Goal: Information Seeking & Learning: Understand process/instructions

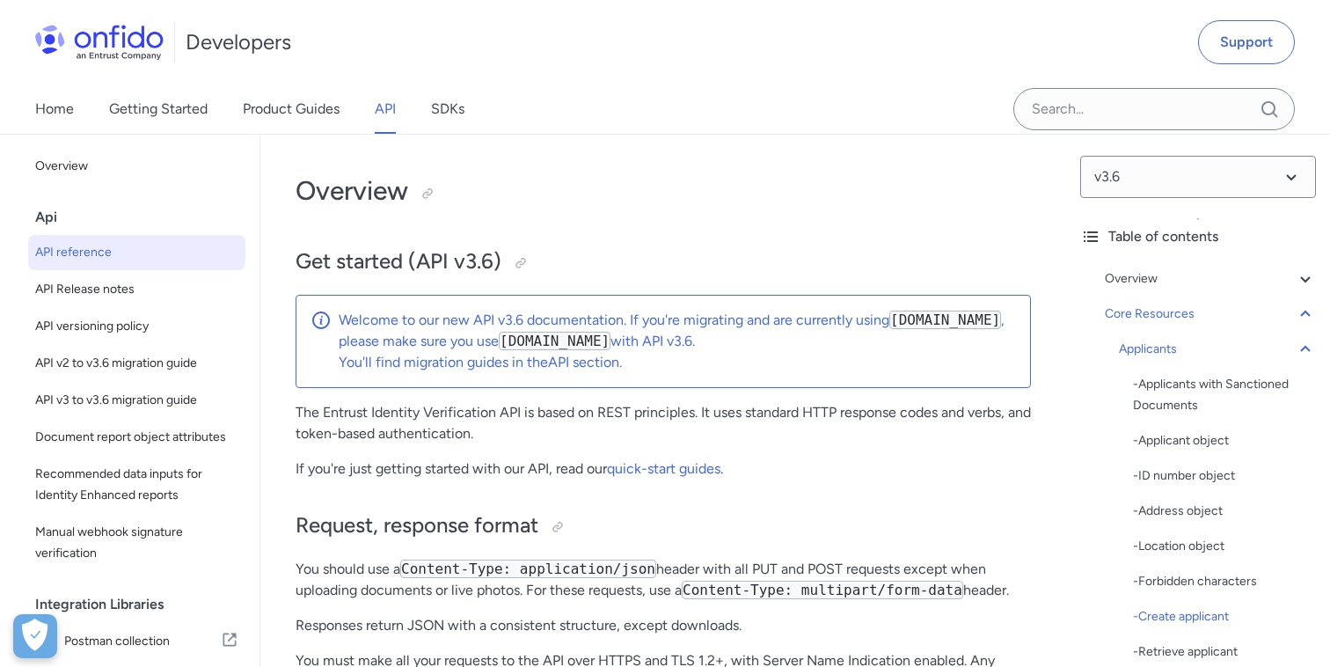
select select "http"
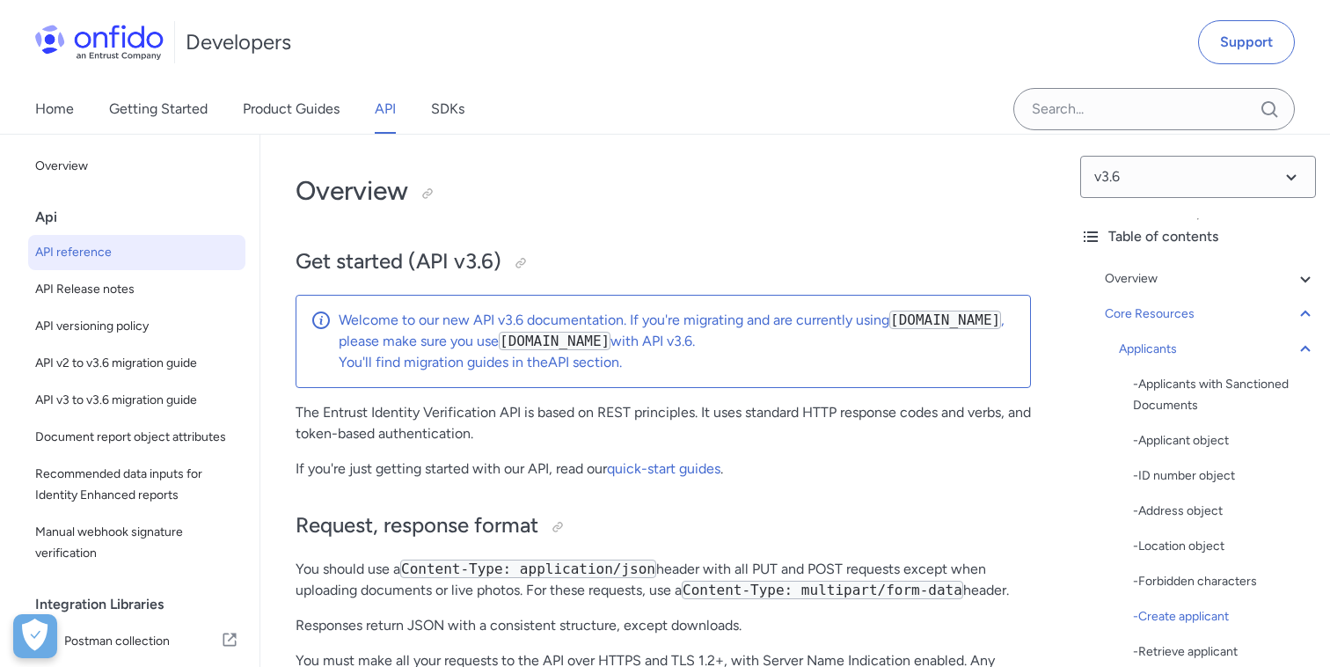
select select "http"
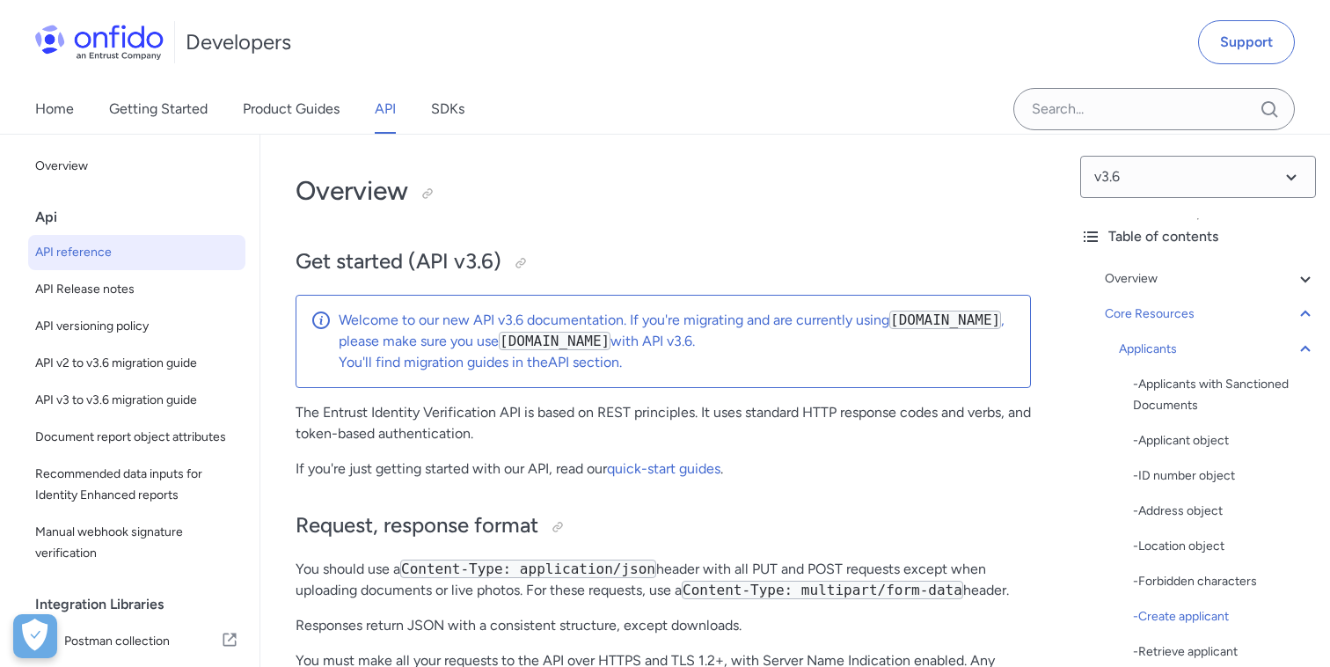
select select "http"
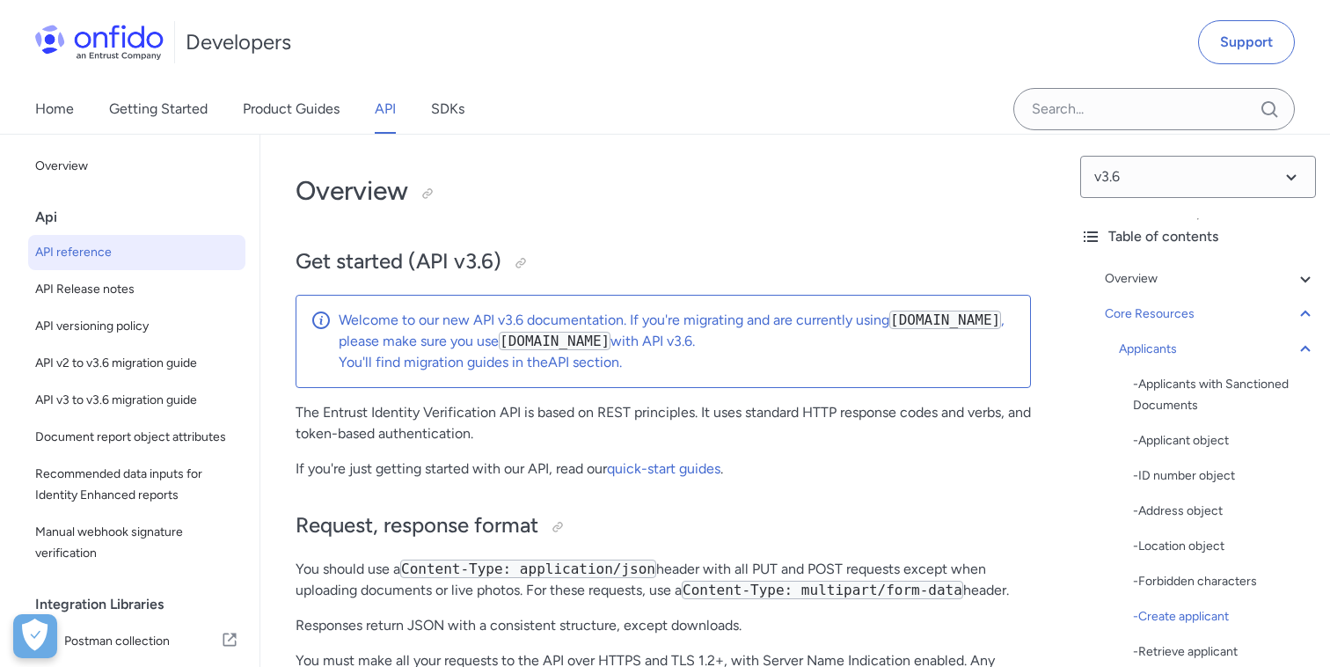
select select "http"
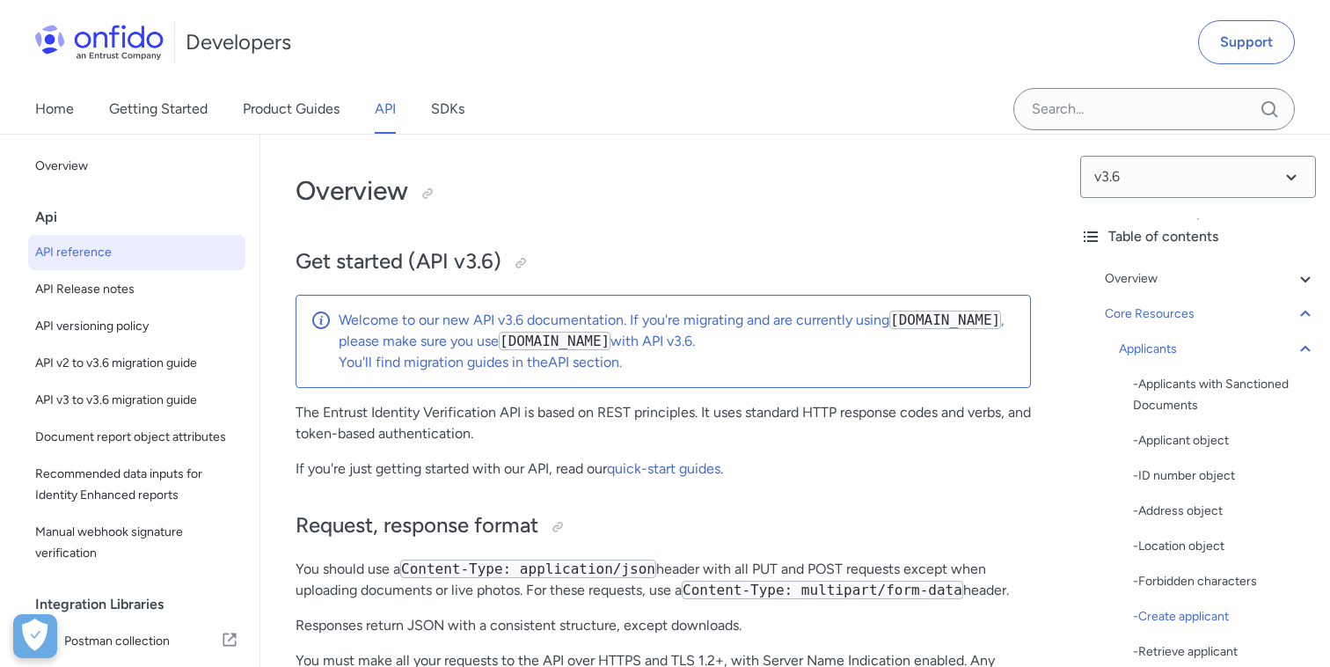
select select "http"
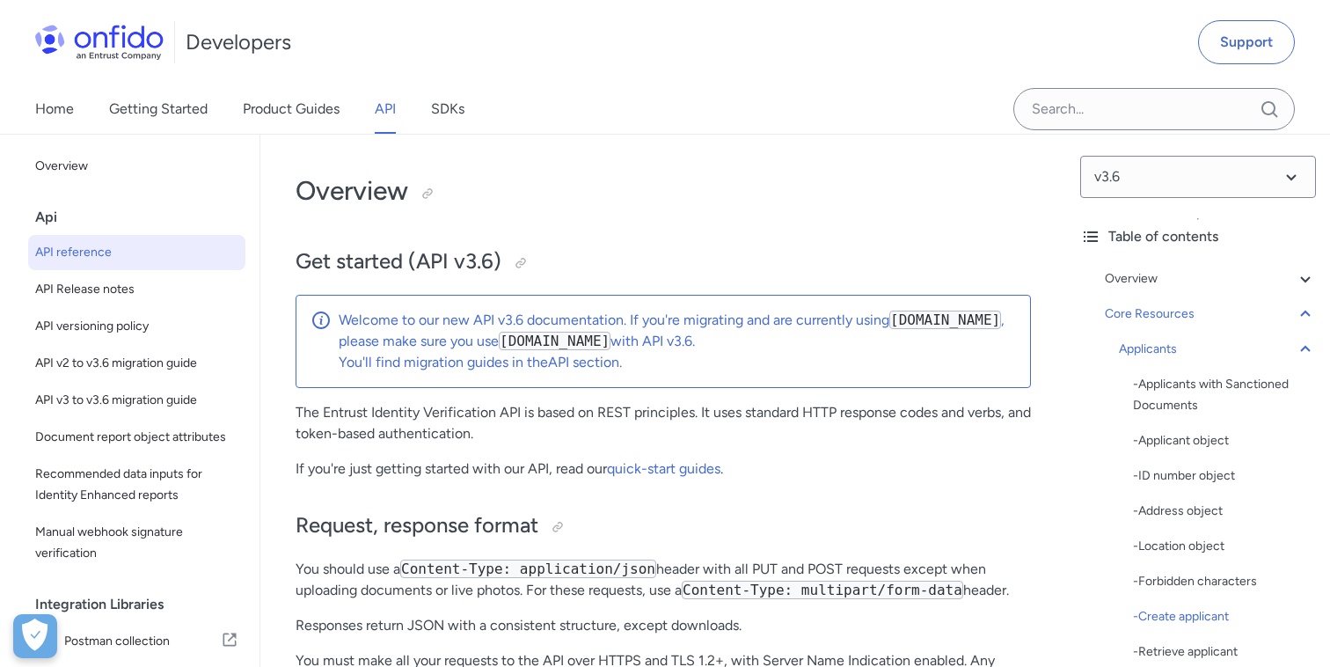
select select "http"
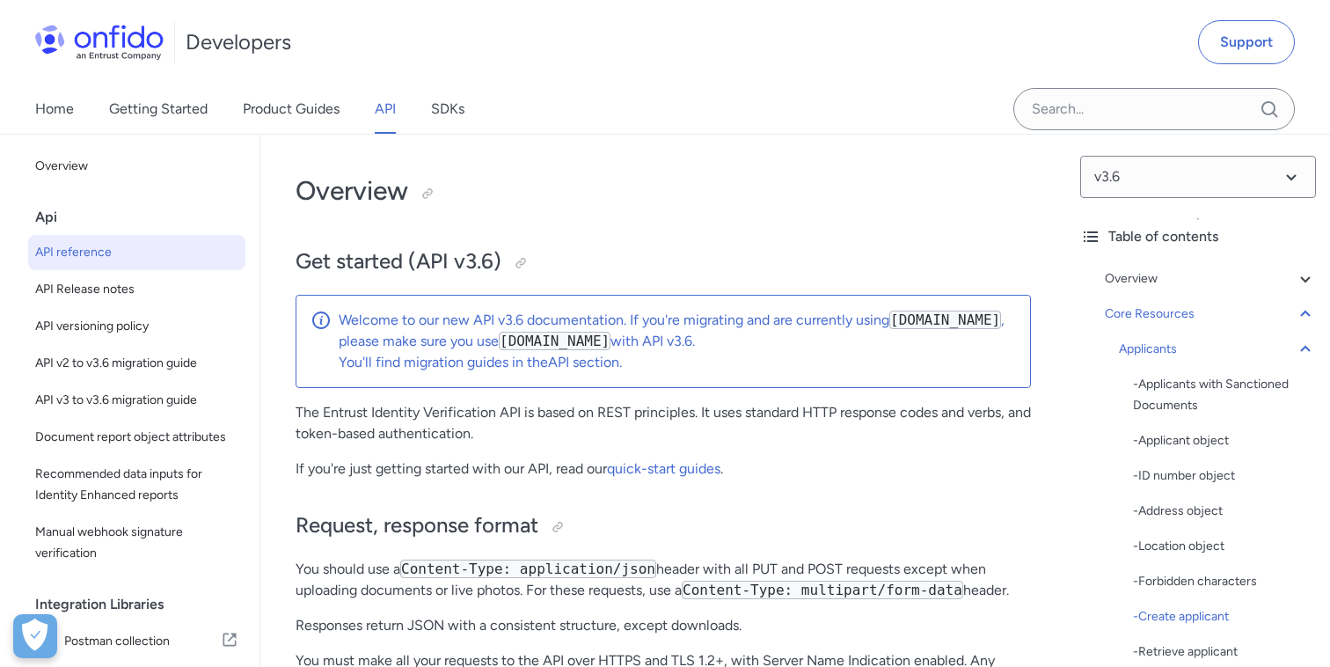
select select "http"
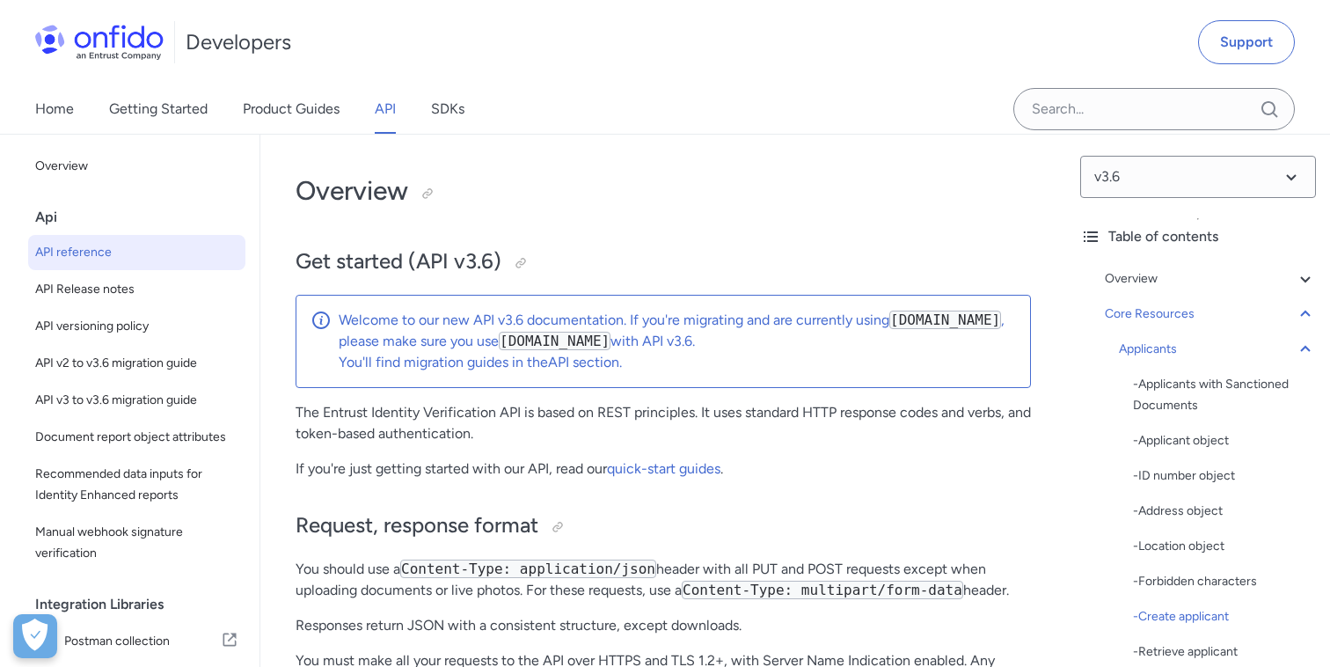
select select "http"
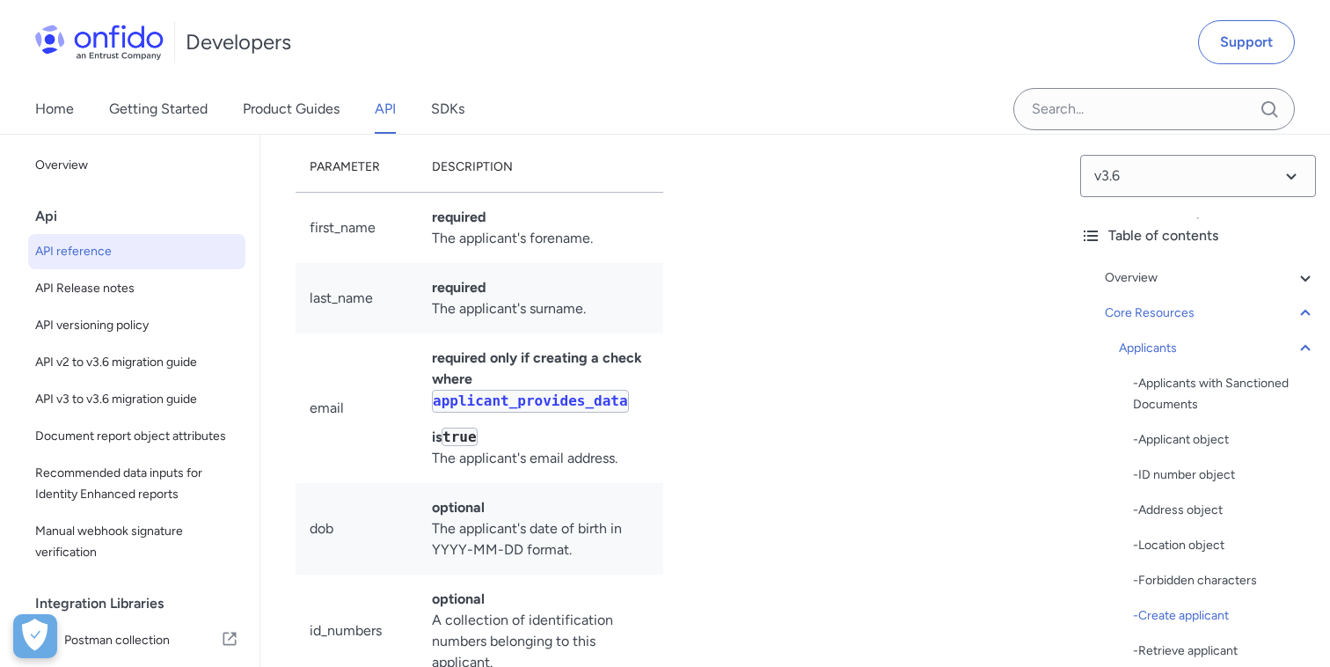
scroll to position [61, 0]
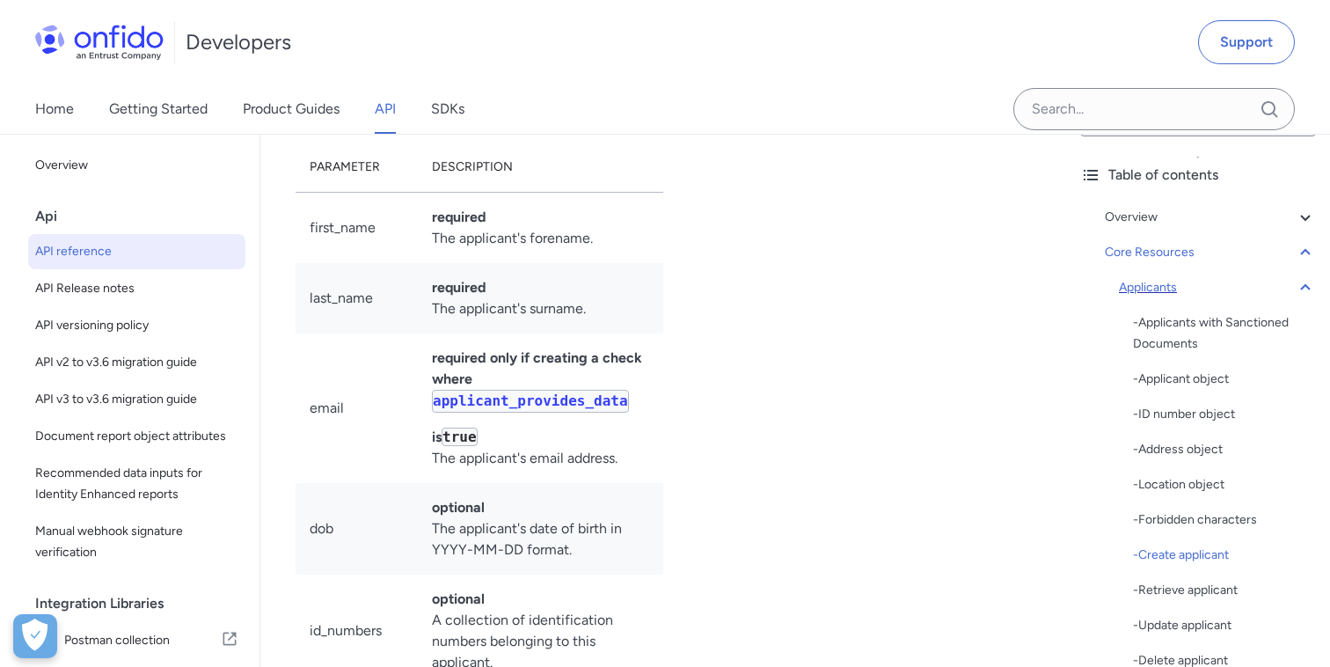
click at [1306, 289] on icon at bounding box center [1305, 287] width 21 height 21
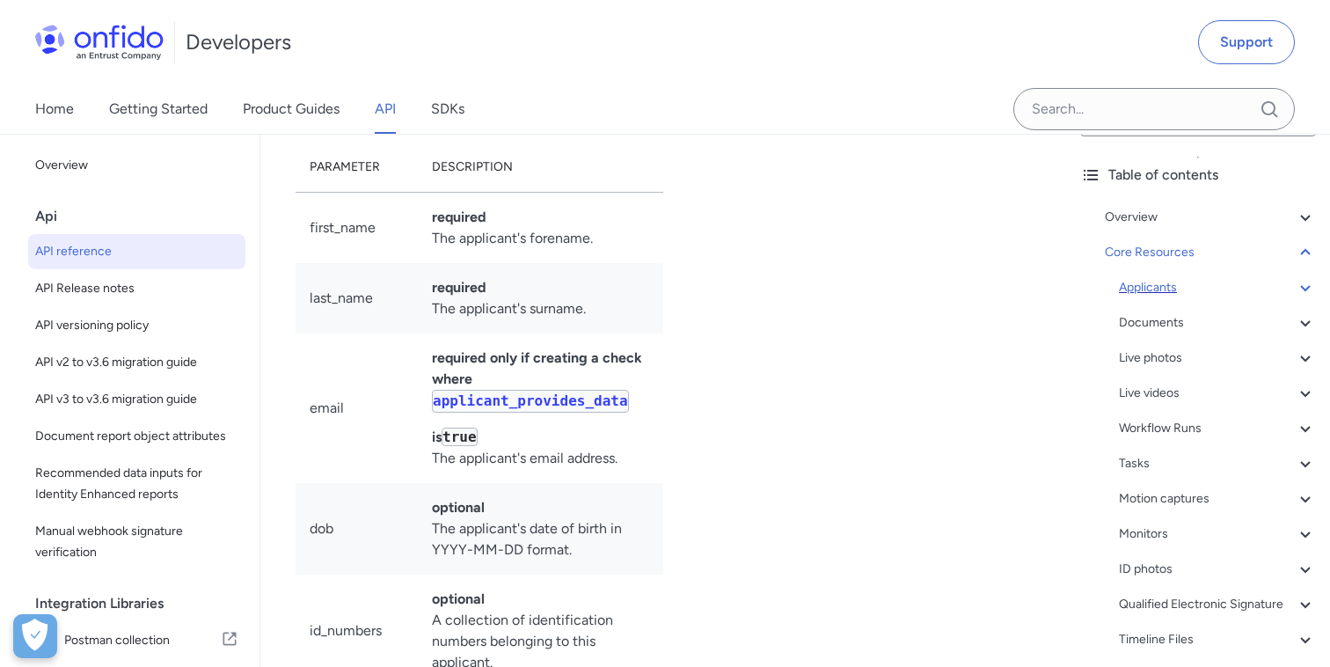
scroll to position [19438, 0]
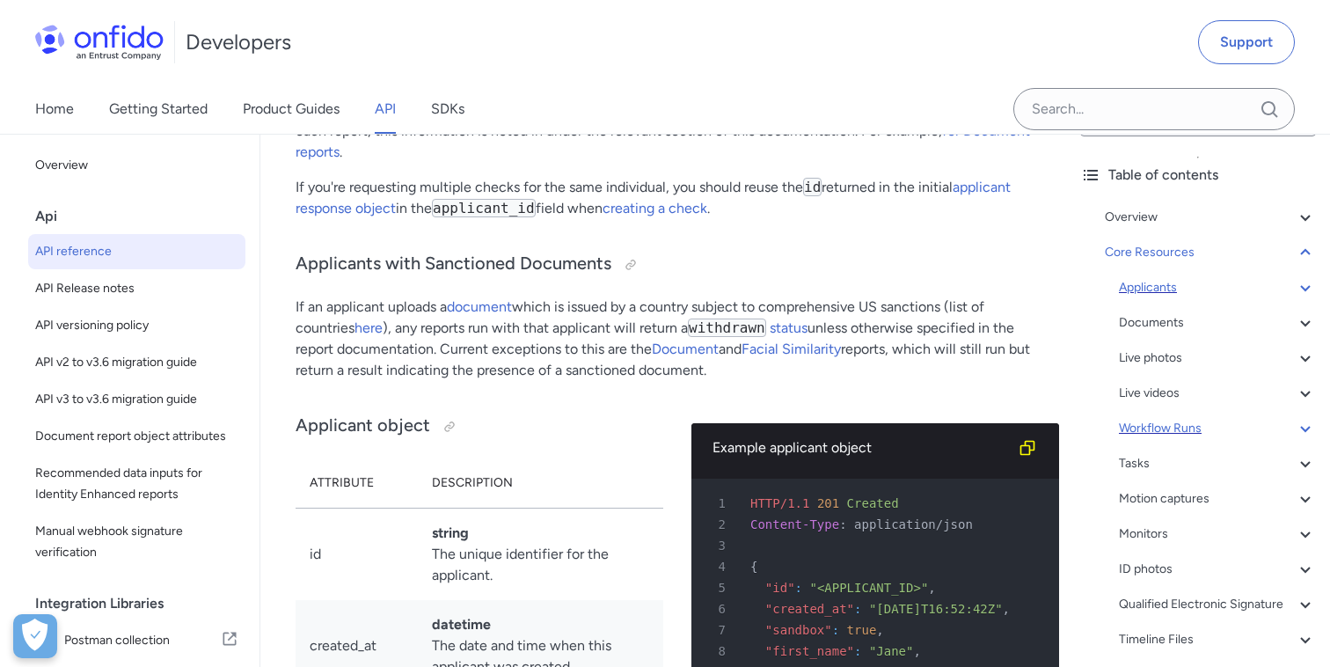
click at [1197, 433] on div "Workflow Runs" at bounding box center [1217, 428] width 197 height 21
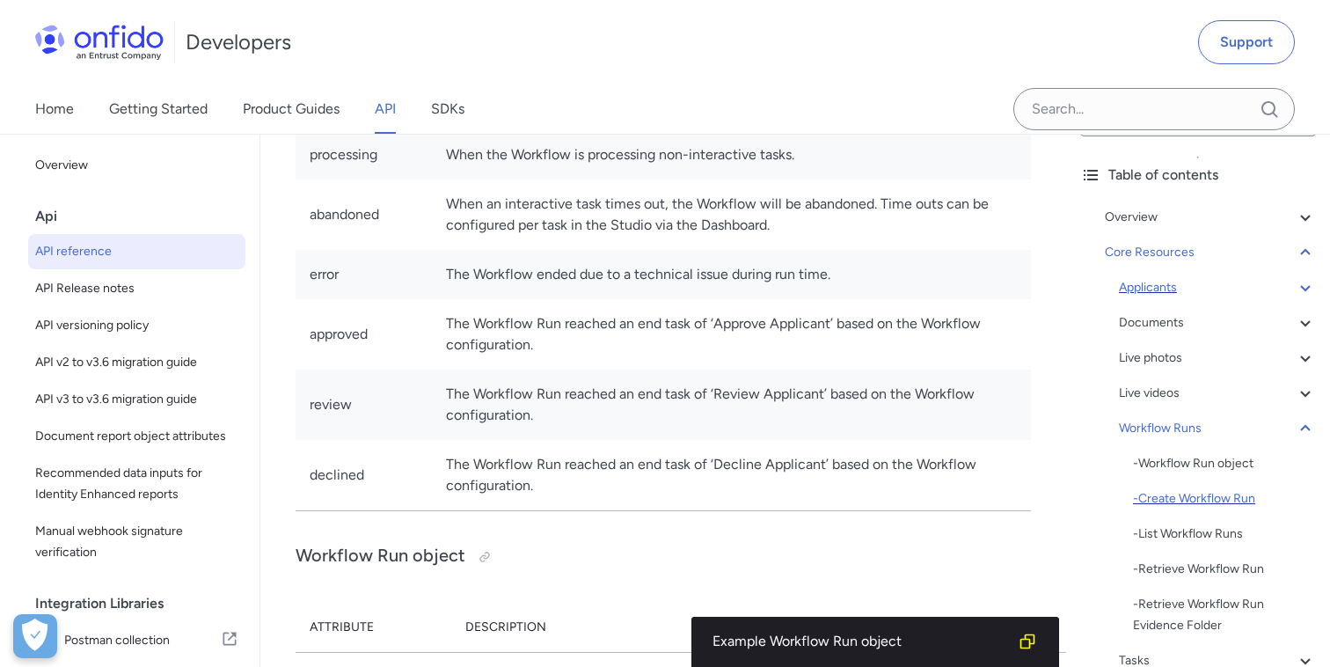
click at [1195, 488] on div "- Create Workflow Run" at bounding box center [1224, 498] width 183 height 21
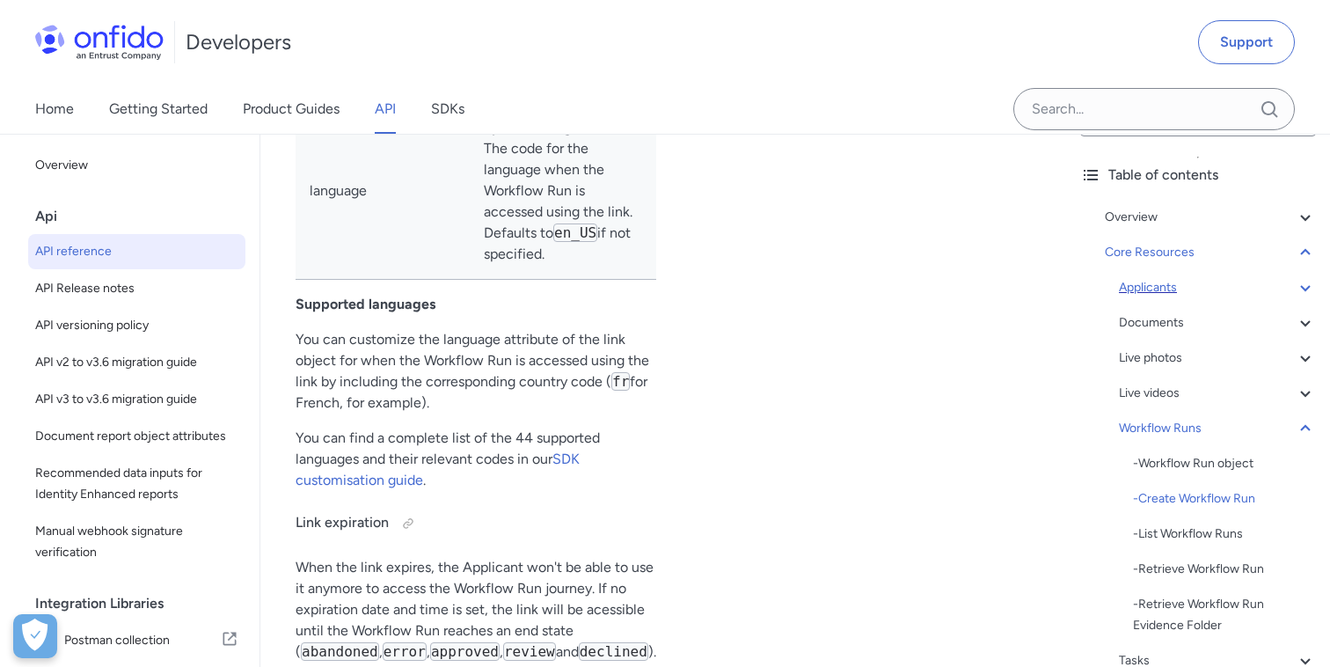
scroll to position [48893, 0]
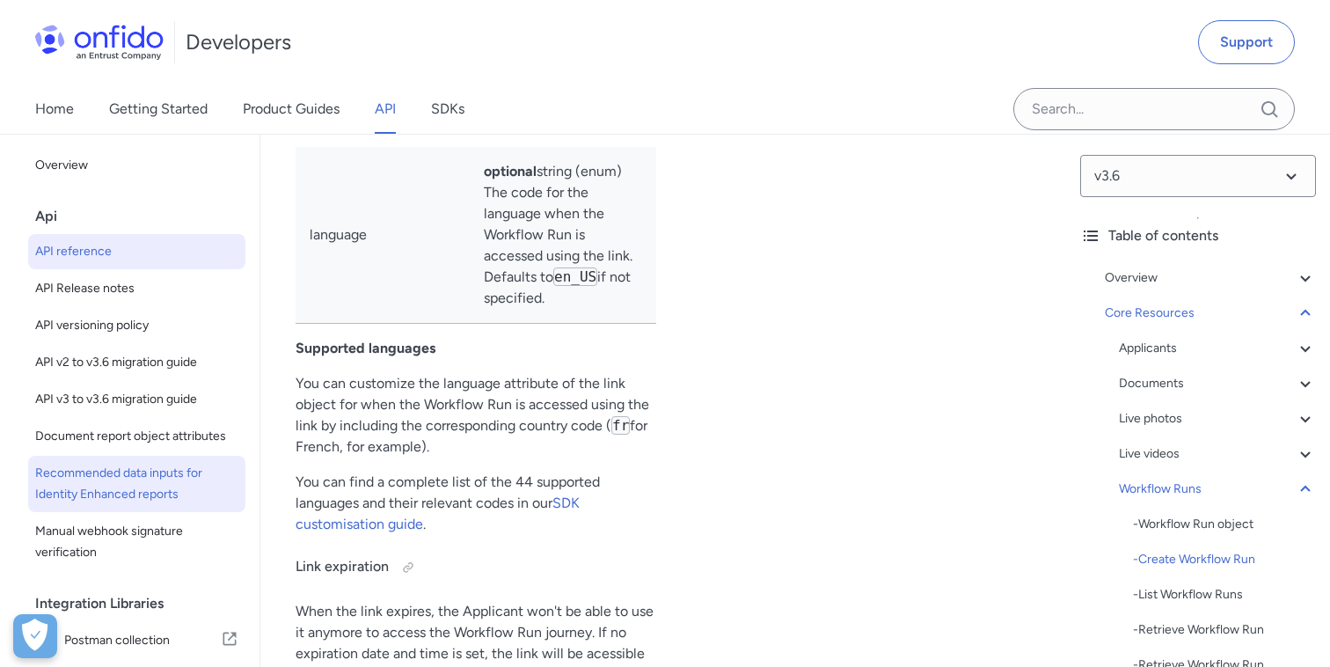
scroll to position [48855, 0]
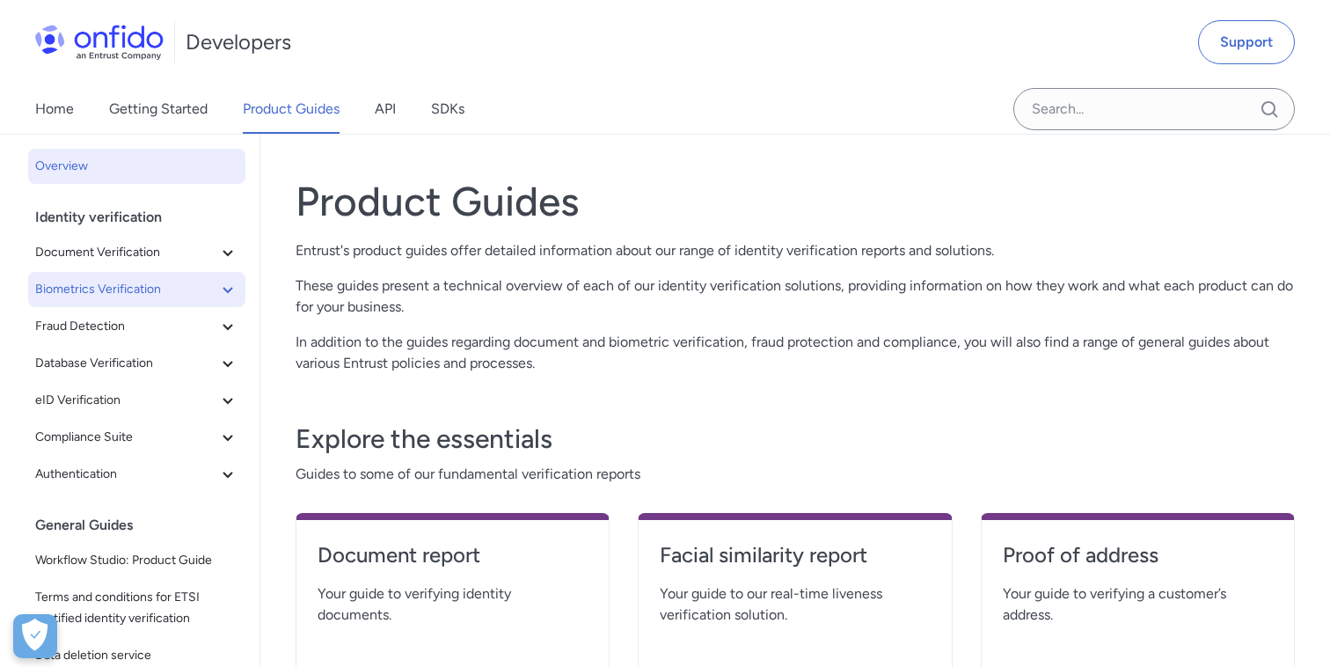
click at [213, 284] on span "Biometrics Verification" at bounding box center [126, 289] width 182 height 21
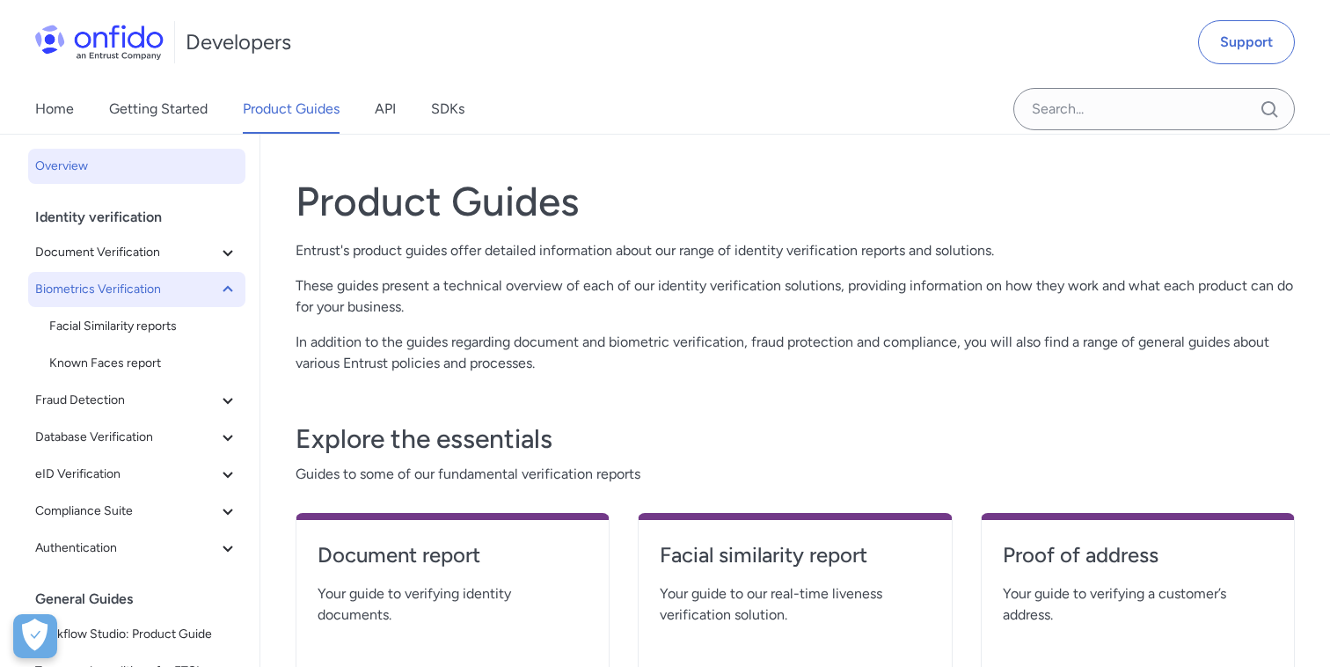
click at [213, 284] on span "Biometrics Verification" at bounding box center [126, 289] width 182 height 21
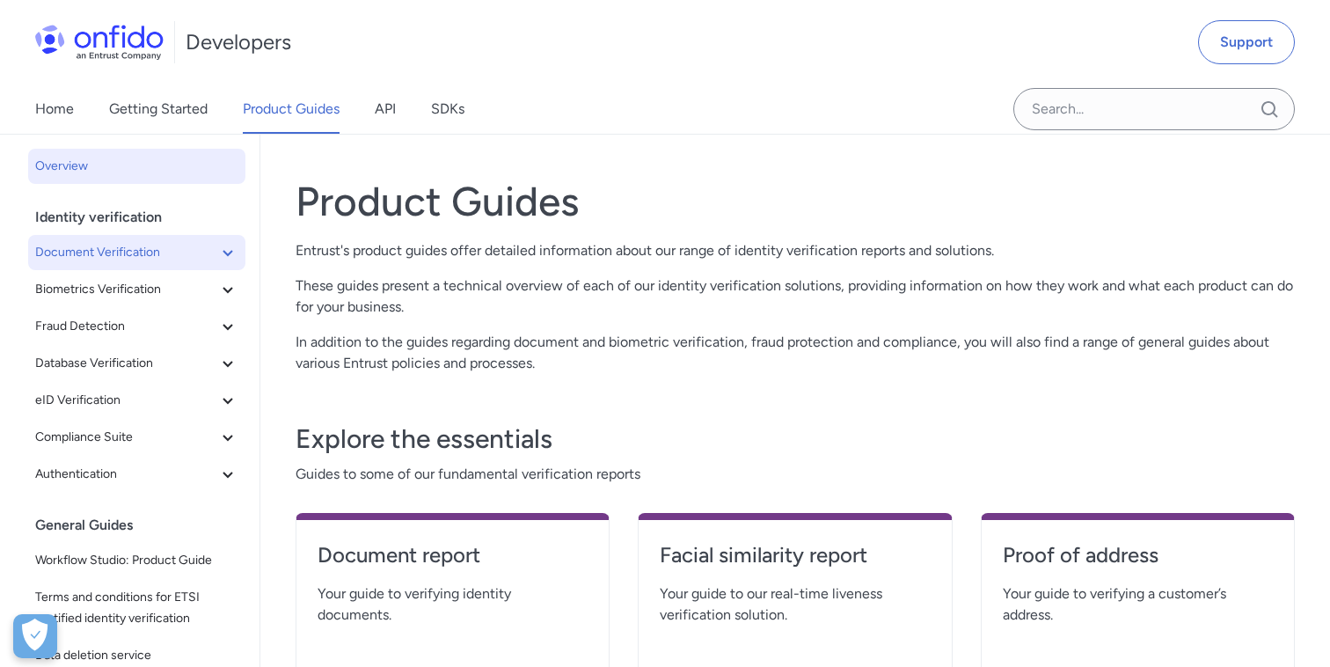
click at [223, 251] on icon at bounding box center [227, 252] width 21 height 21
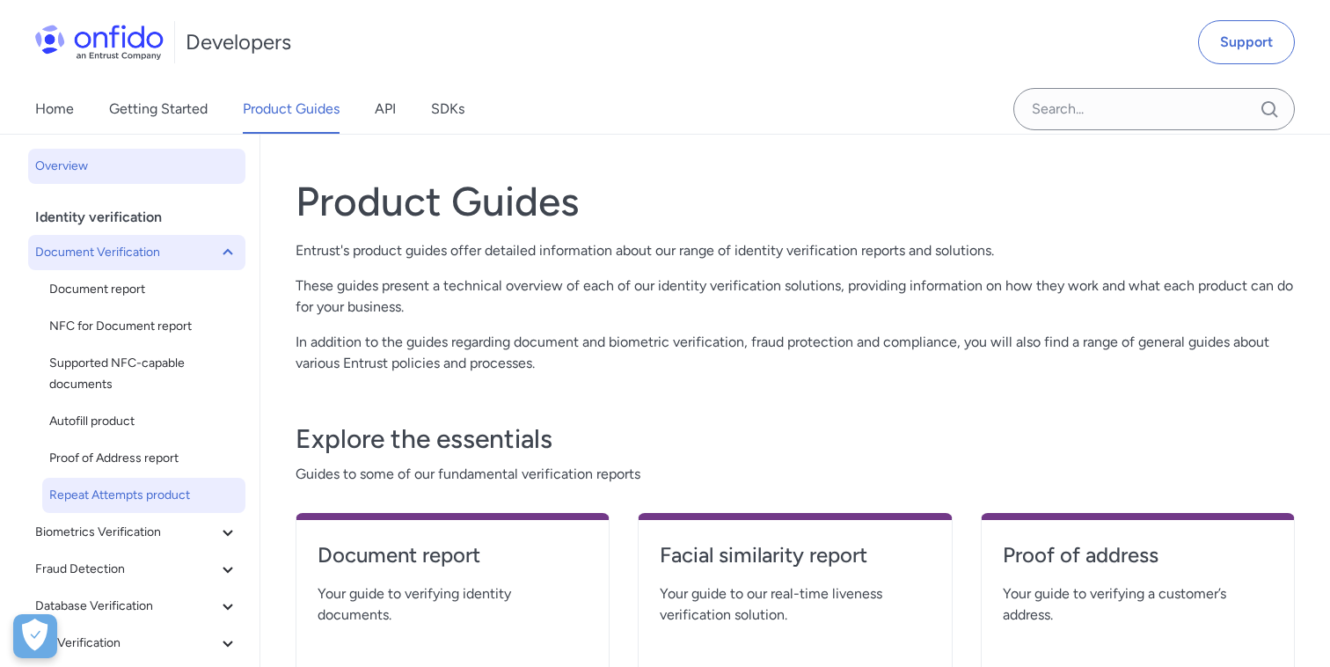
click at [137, 497] on span "Repeat Attempts product" at bounding box center [143, 495] width 189 height 21
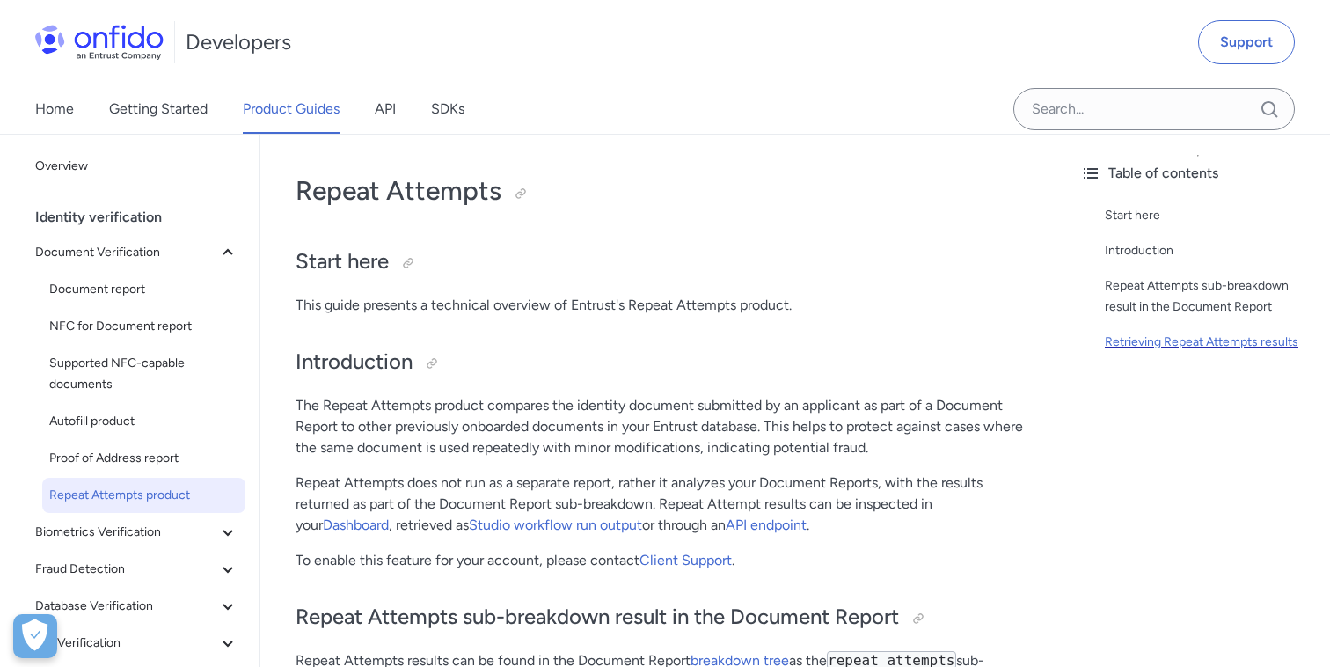
click at [1153, 347] on div "Retrieving Repeat Attempts results" at bounding box center [1210, 342] width 211 height 21
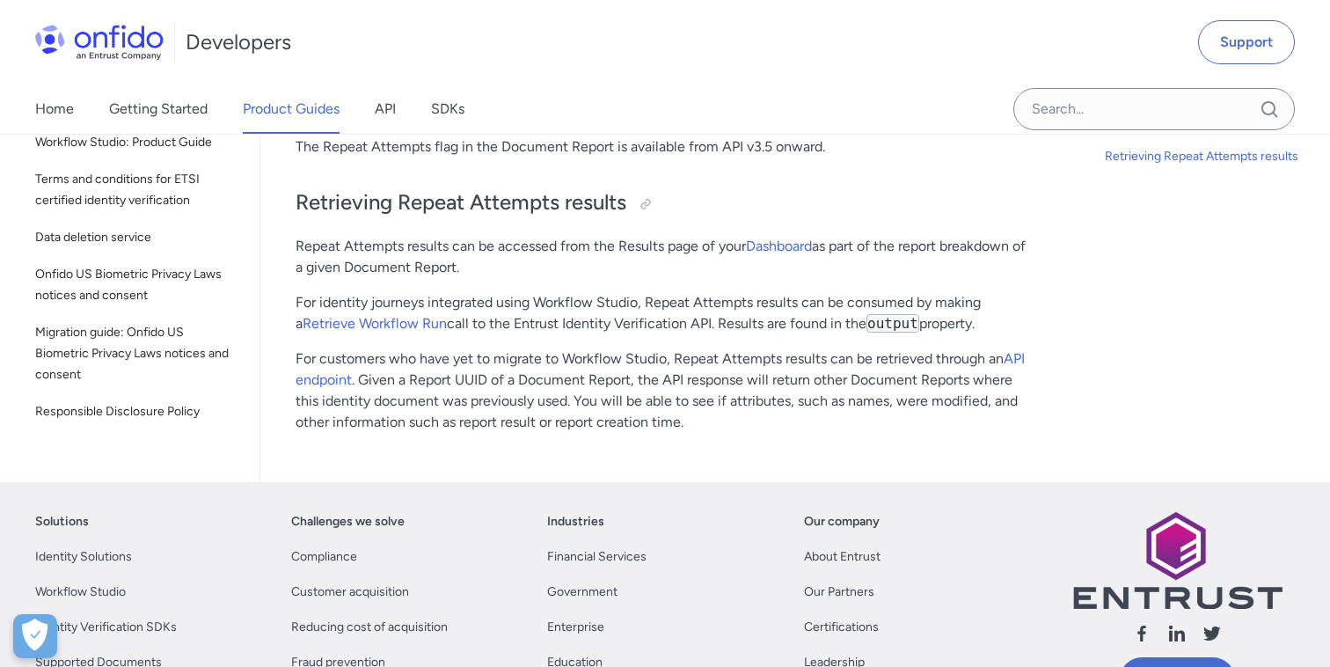
scroll to position [498, 0]
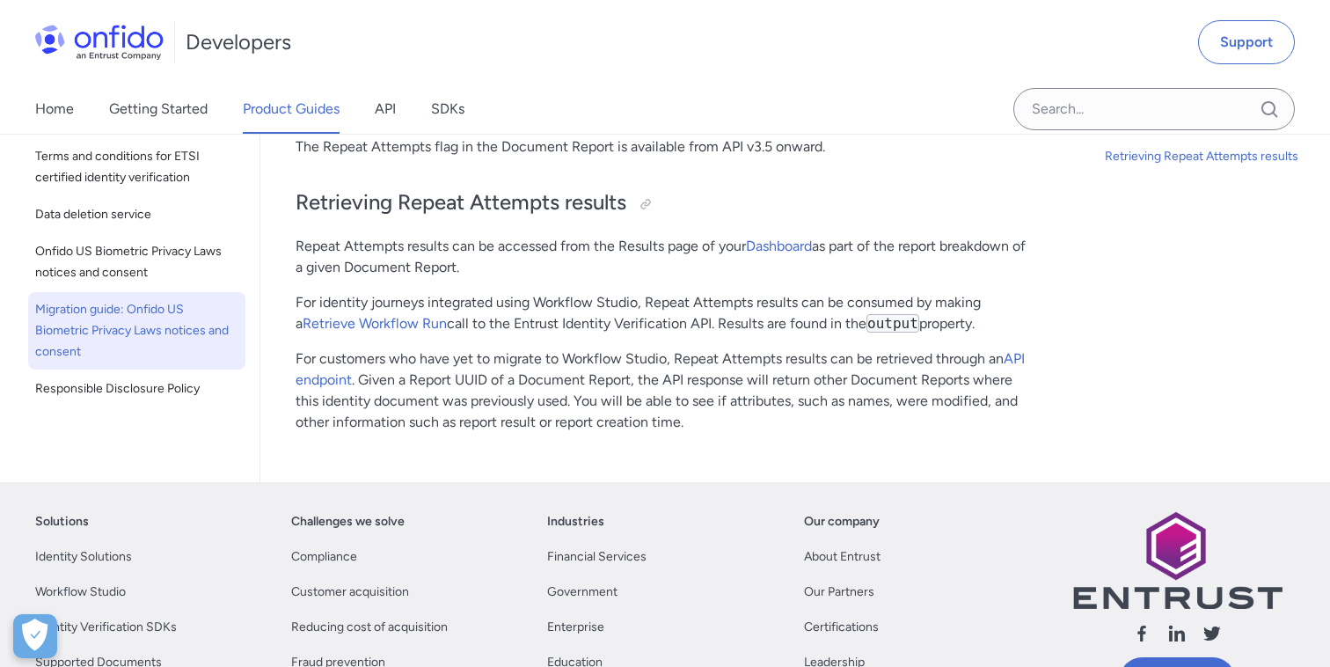
click at [136, 338] on span "Migration guide: Onfido US Biometric Privacy Laws notices and consent" at bounding box center [136, 330] width 203 height 63
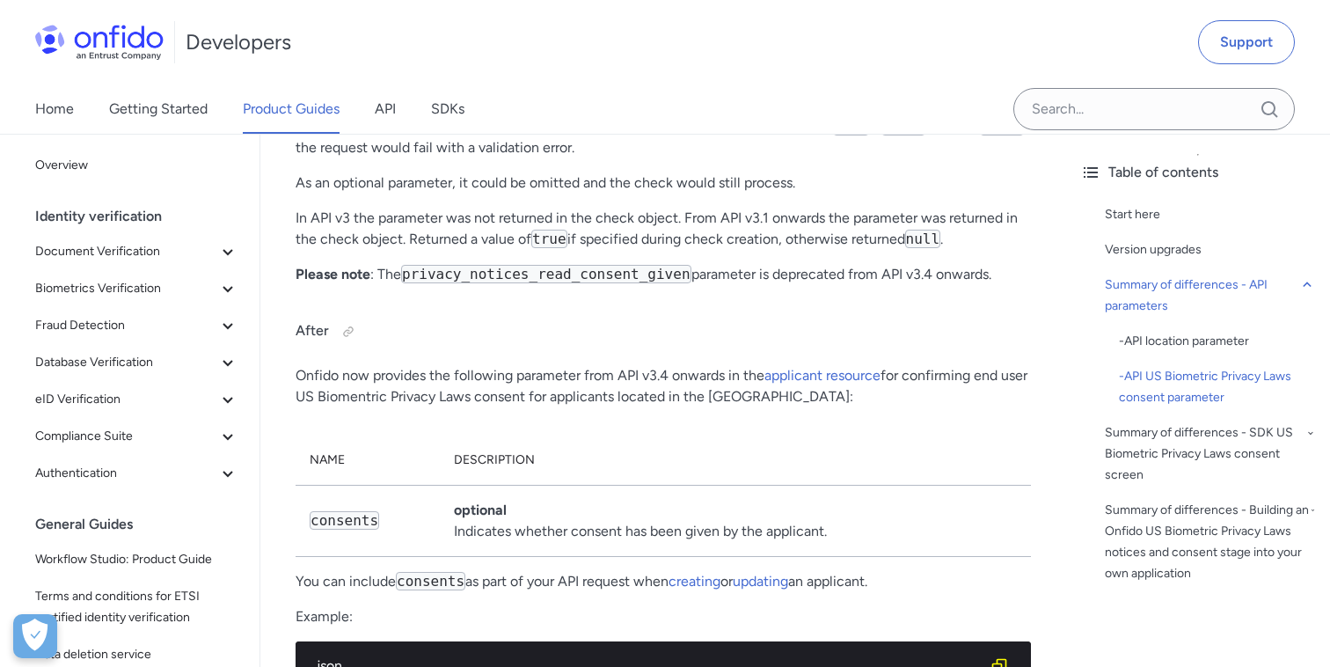
scroll to position [2574, 0]
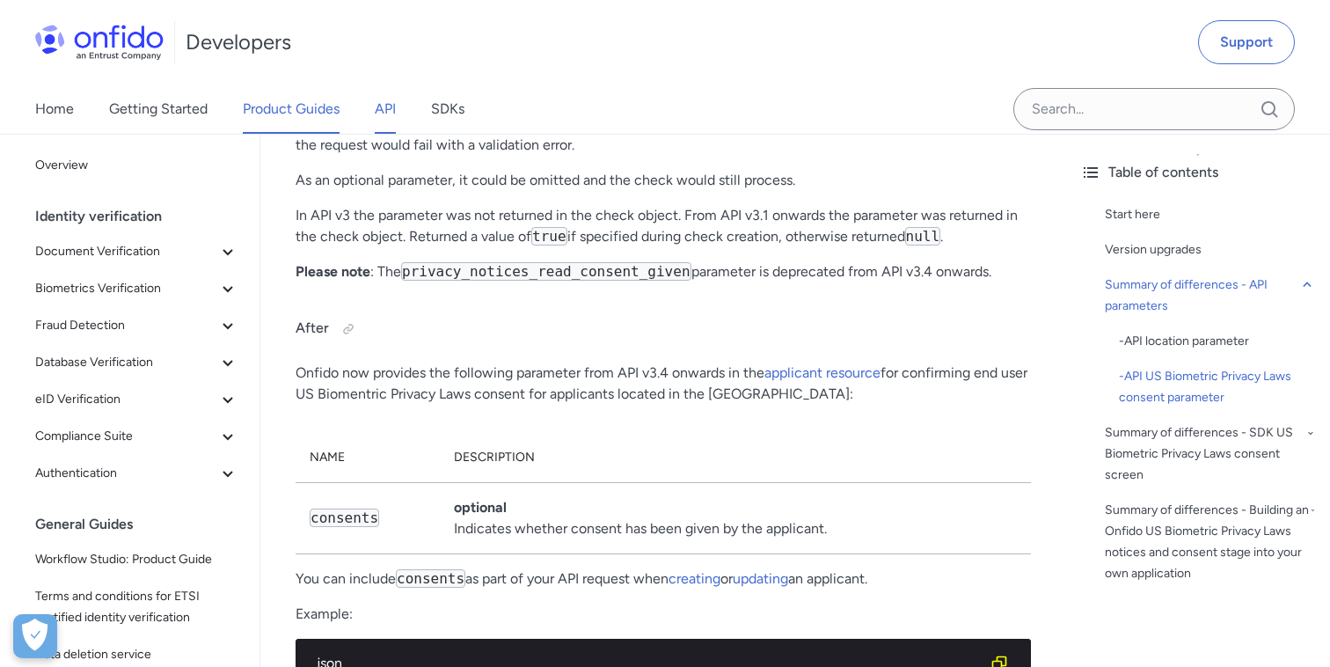
click at [388, 116] on link "API" at bounding box center [385, 108] width 21 height 49
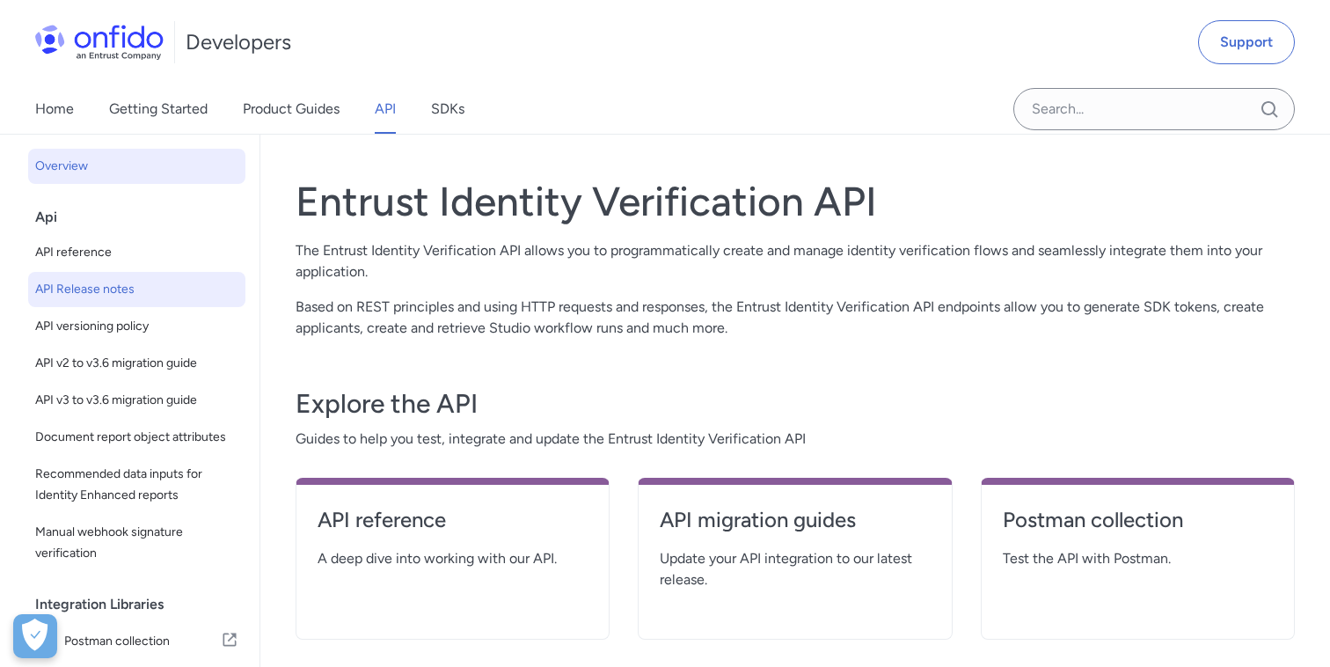
click at [79, 295] on span "API Release notes" at bounding box center [136, 289] width 203 height 21
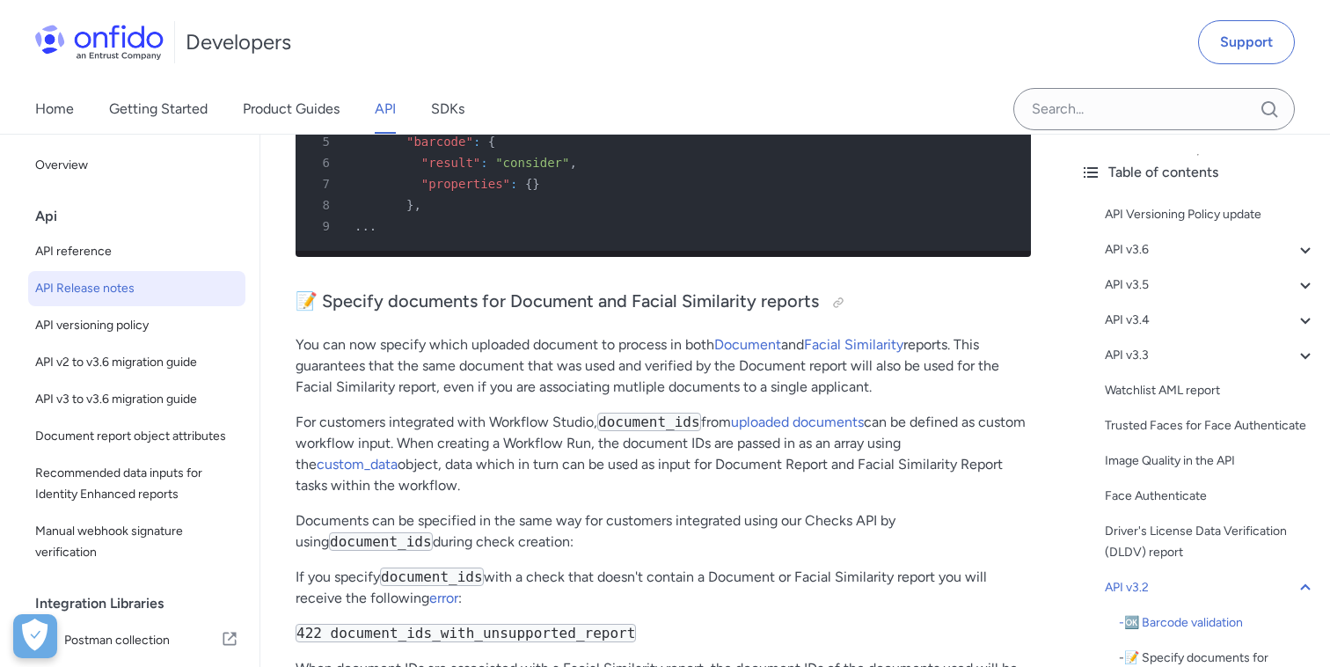
scroll to position [7105, 0]
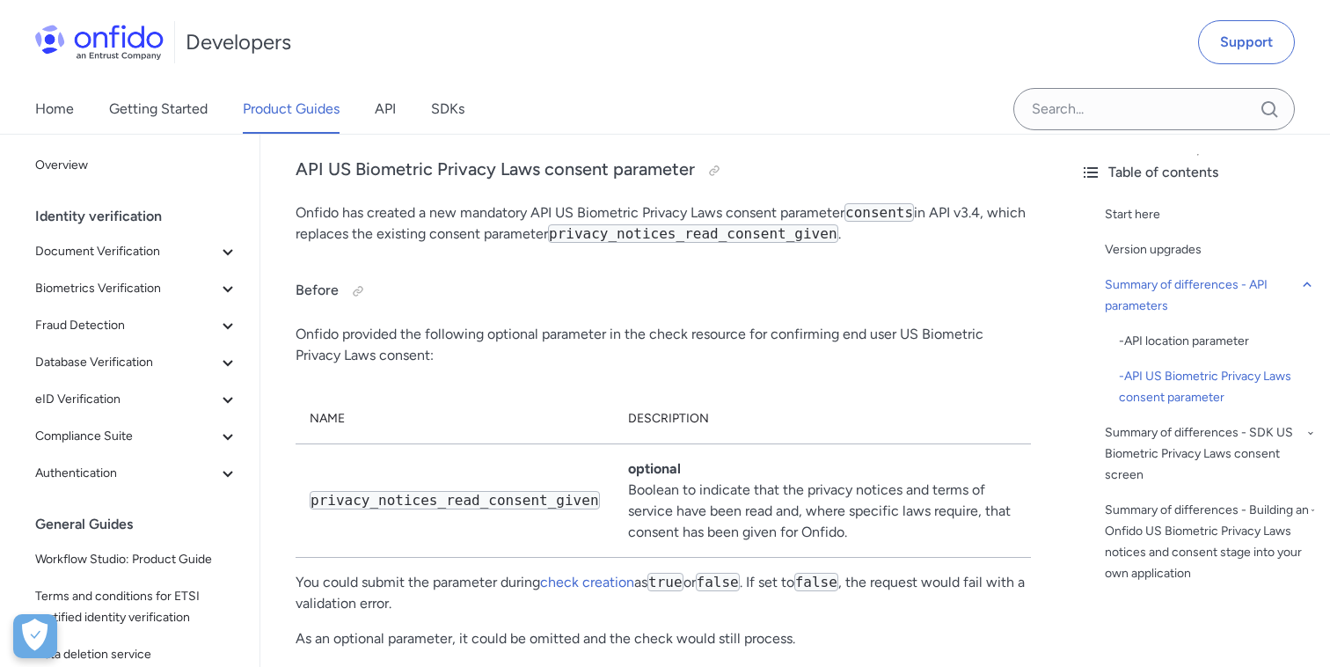
click at [130, 106] on link "Getting Started" at bounding box center [158, 108] width 99 height 49
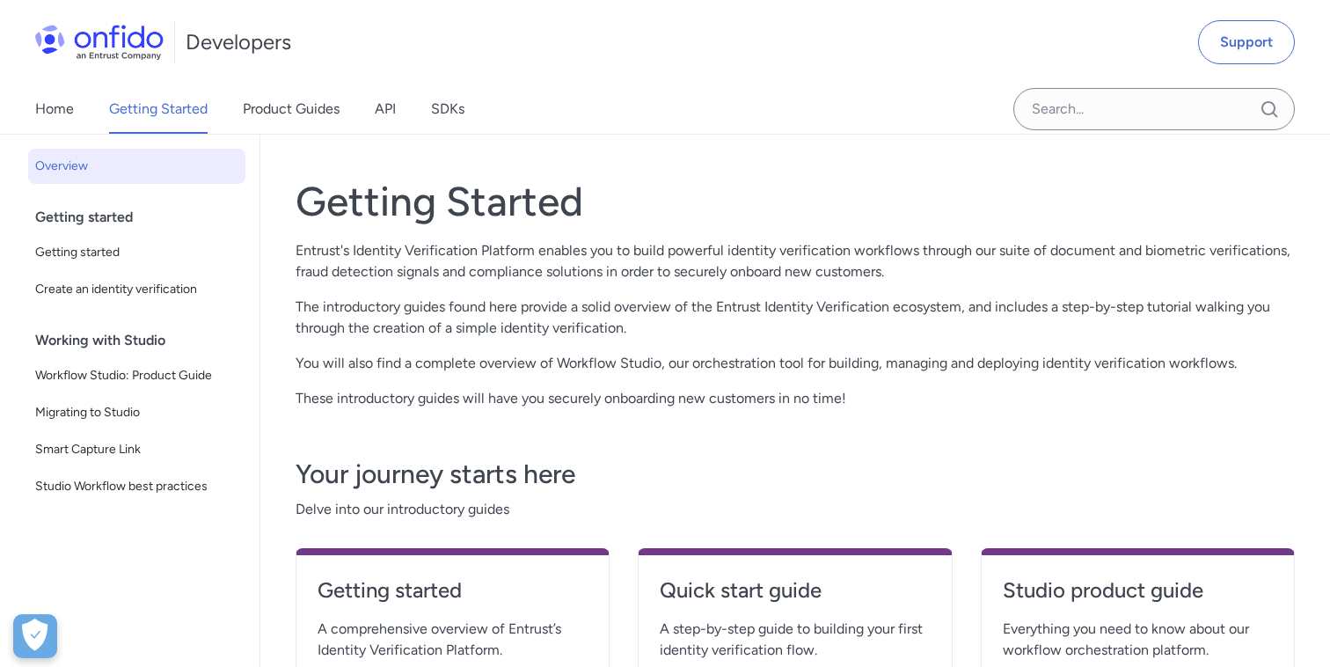
click at [265, 122] on link "Product Guides" at bounding box center [291, 108] width 97 height 49
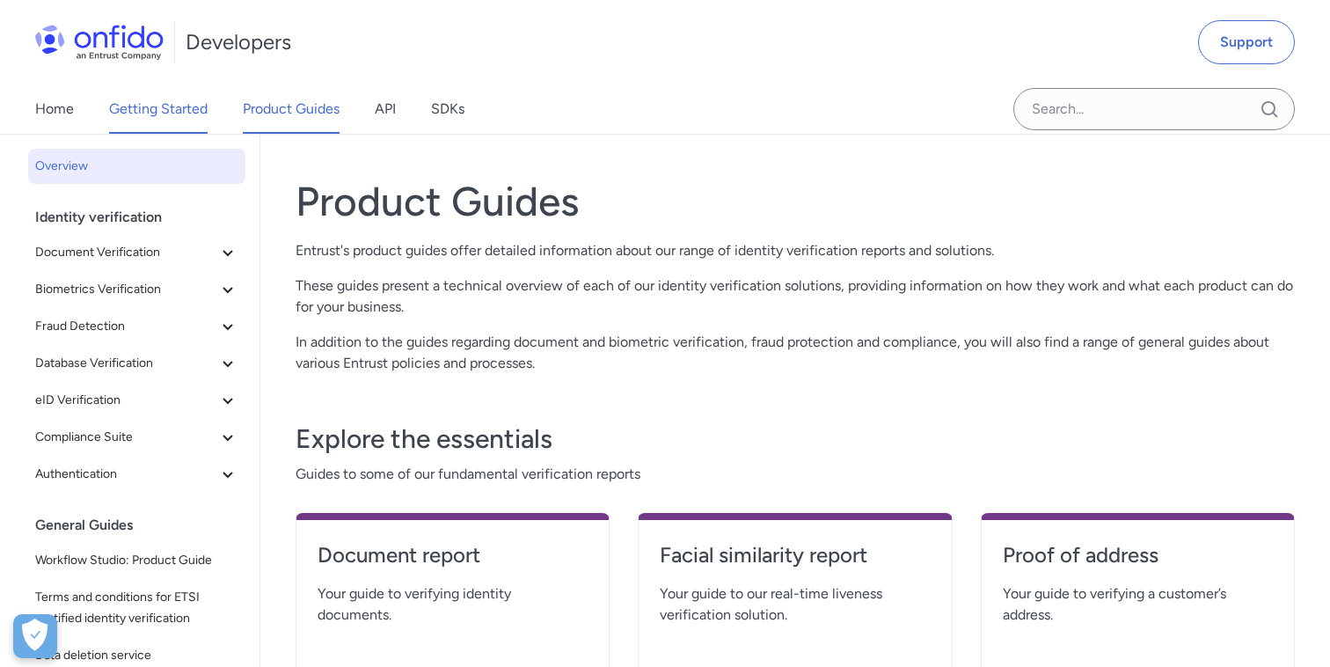
click at [166, 110] on link "Getting Started" at bounding box center [158, 108] width 99 height 49
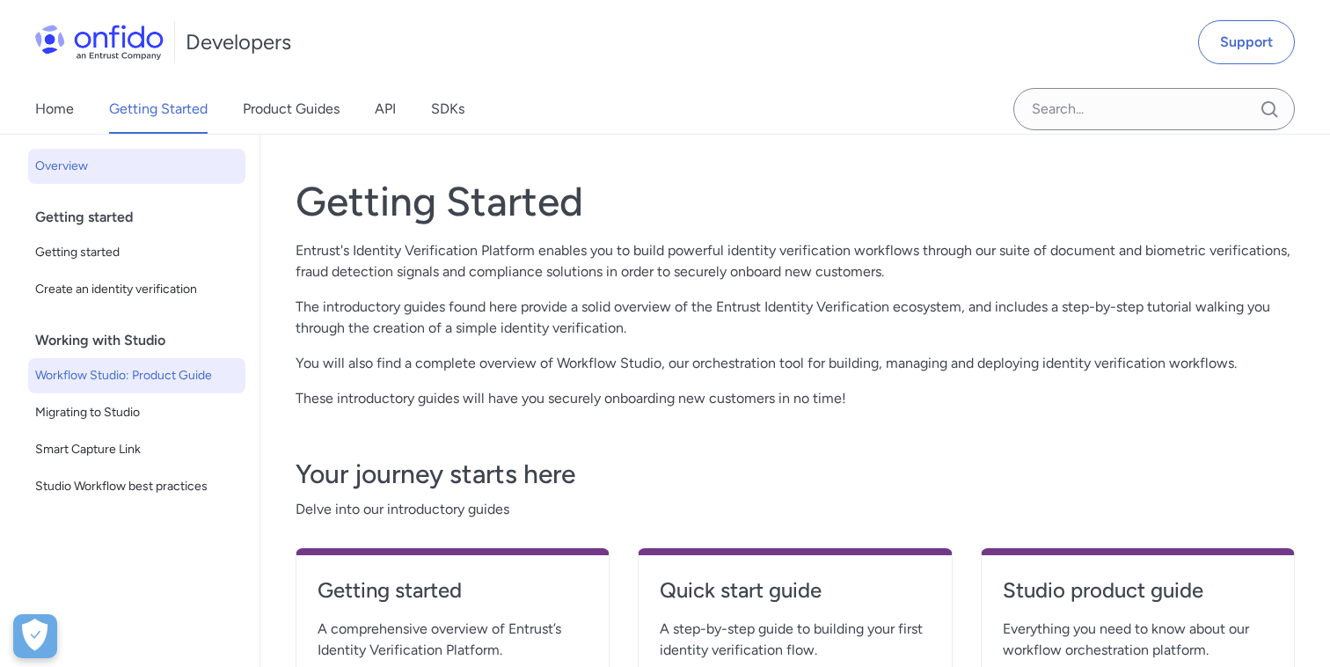
click at [166, 383] on span "Workflow Studio: Product Guide" at bounding box center [136, 375] width 203 height 21
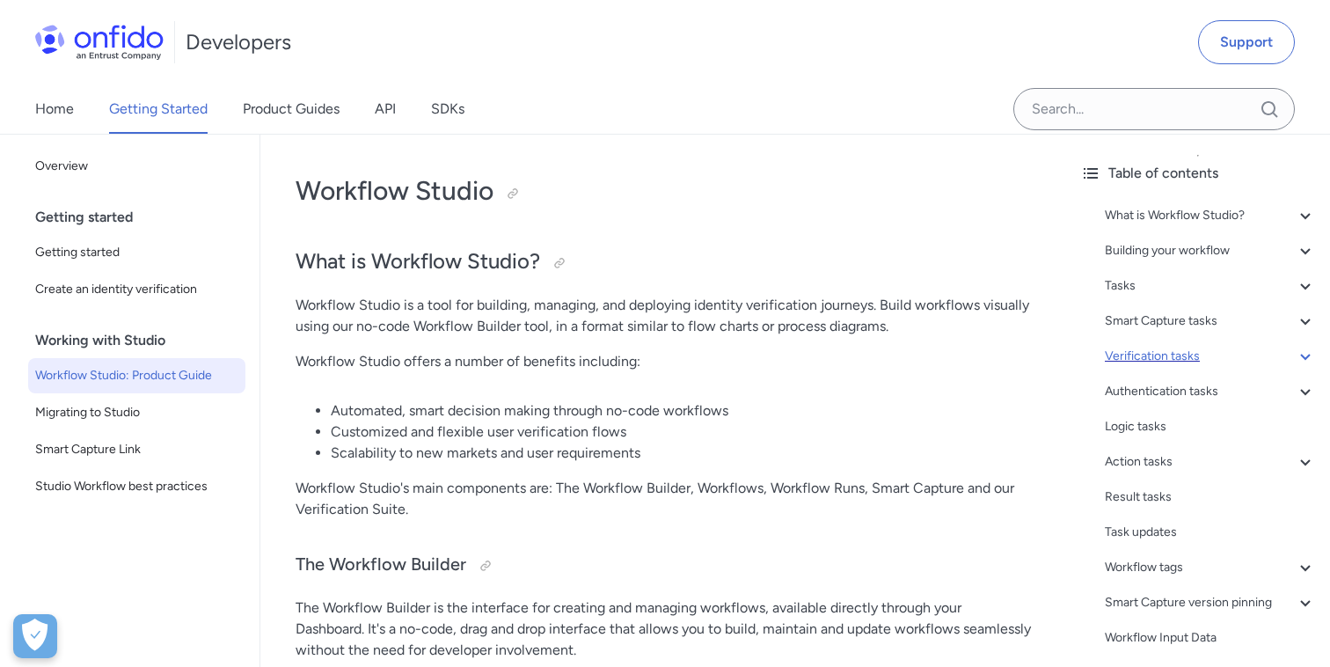
click at [1179, 349] on div "Verification tasks" at bounding box center [1210, 356] width 211 height 21
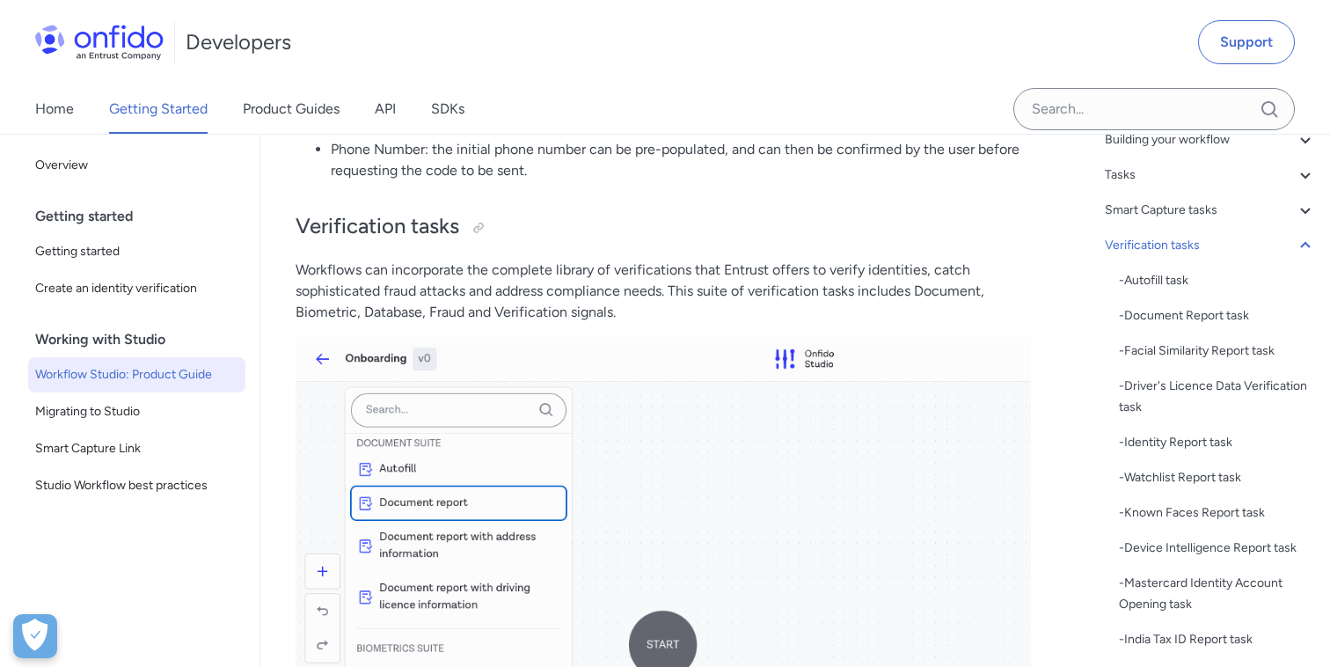
scroll to position [108, 0]
click at [1303, 217] on icon at bounding box center [1305, 211] width 21 height 21
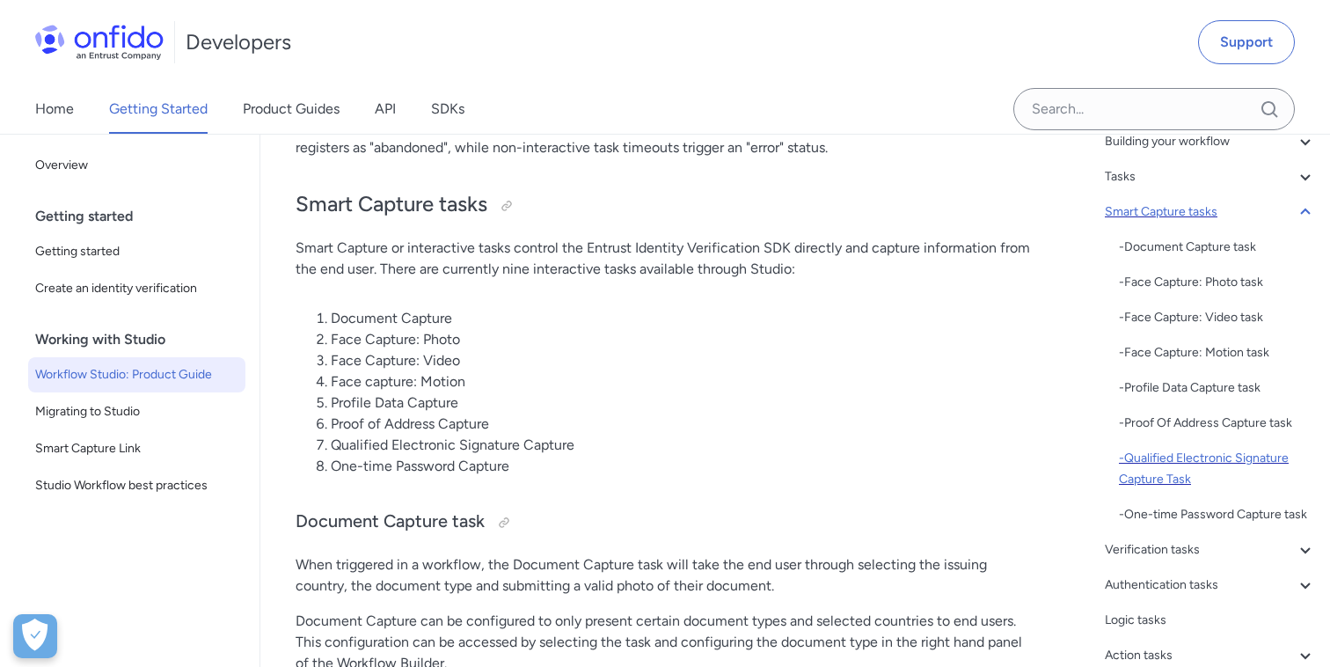
scroll to position [137, 0]
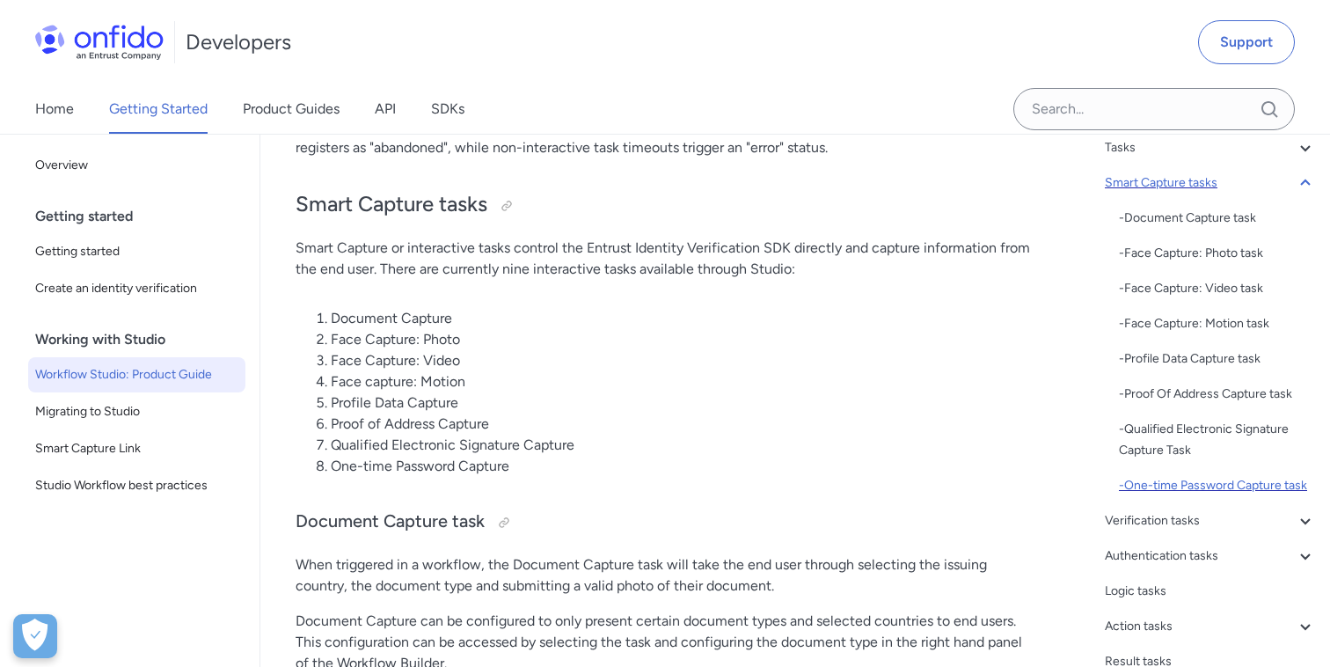
click at [1171, 477] on div "- One-time Password Capture task" at bounding box center [1217, 485] width 197 height 21
